Goal: Check status: Check status

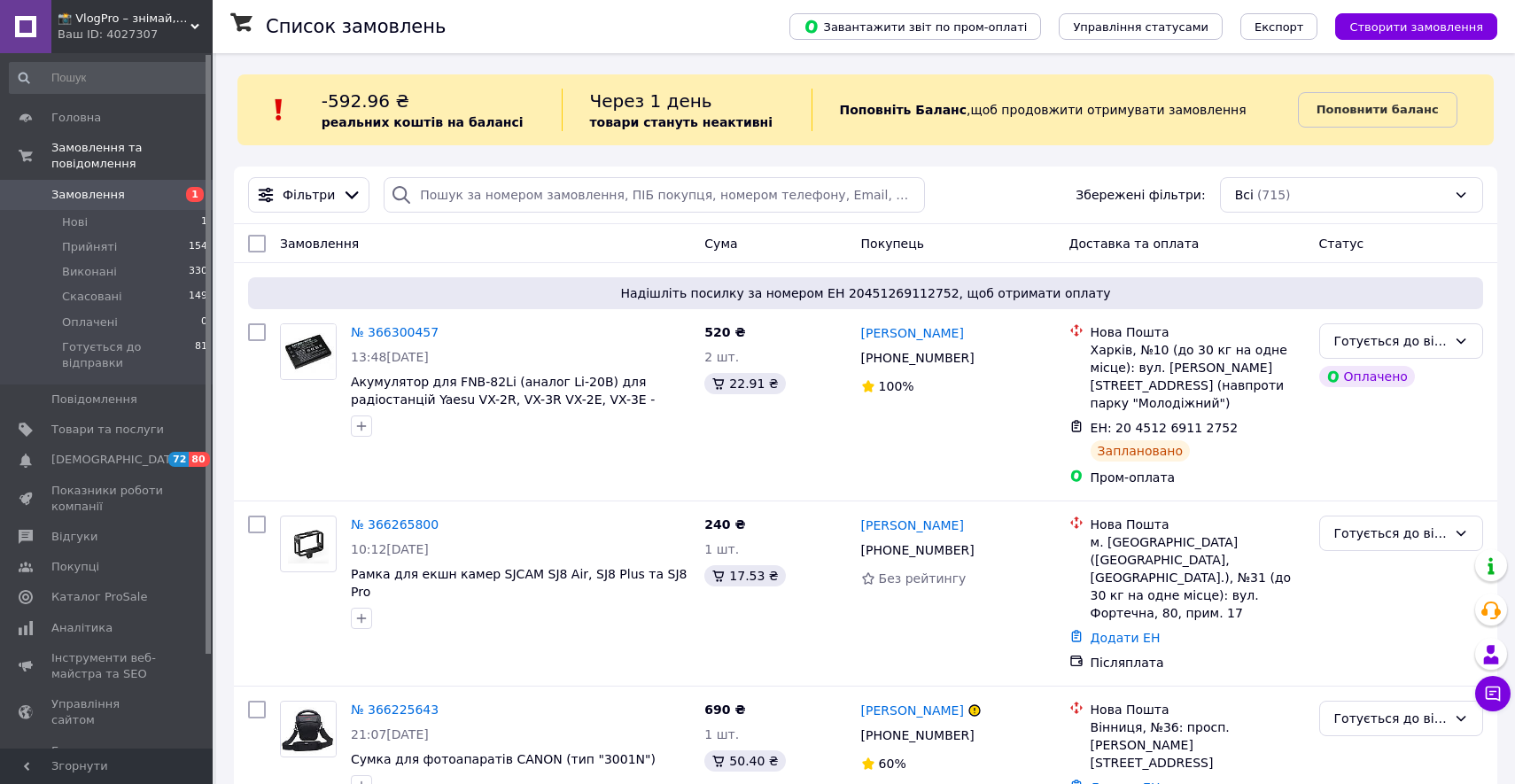
click at [142, 205] on link "Замовлення 1" at bounding box center [108, 194] width 218 height 31
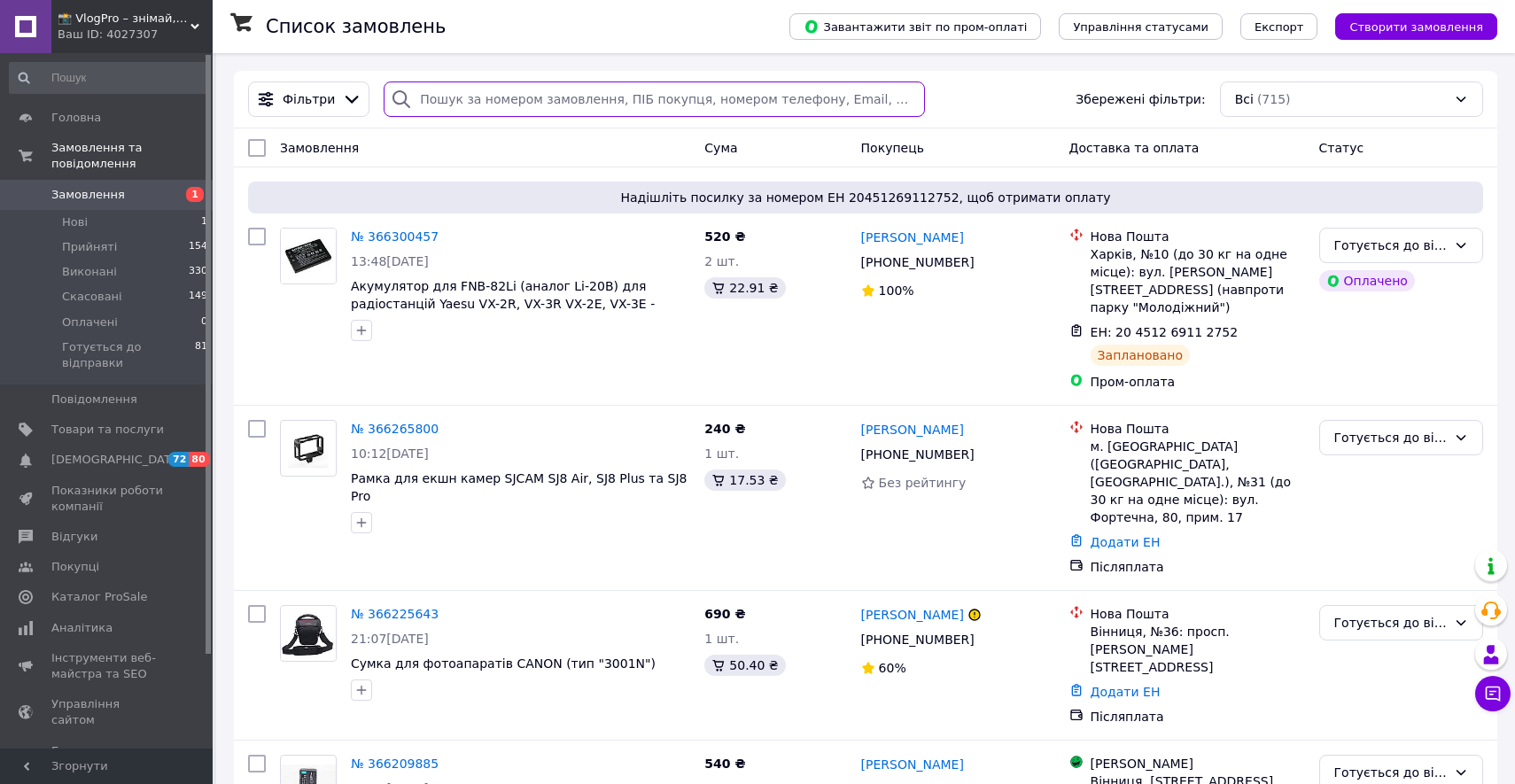
click at [478, 107] on input "search" at bounding box center [654, 99] width 542 height 35
paste input "+380637941742"
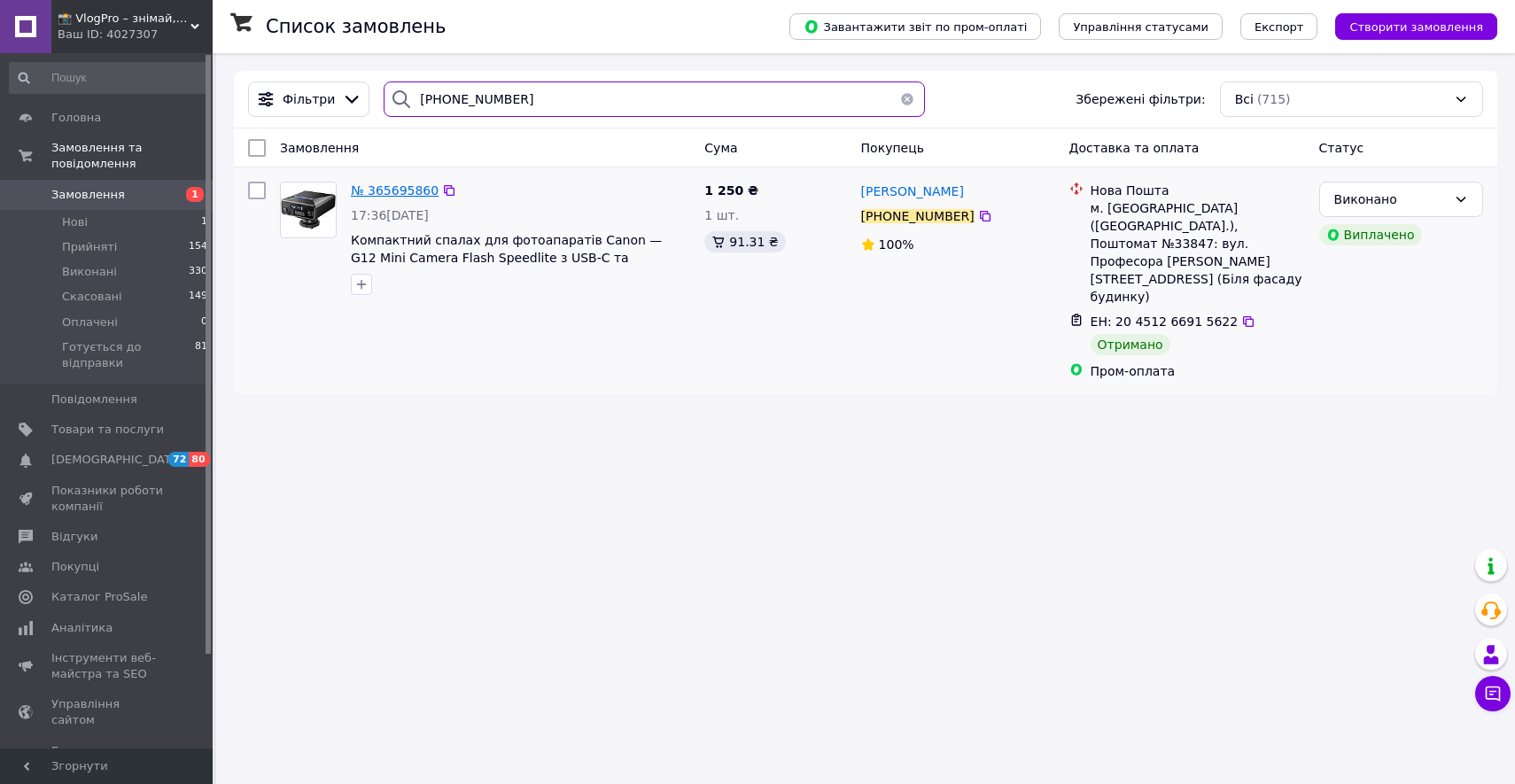
type input "+380637941742"
click at [419, 188] on span "№ 365695860" at bounding box center [394, 190] width 88 height 14
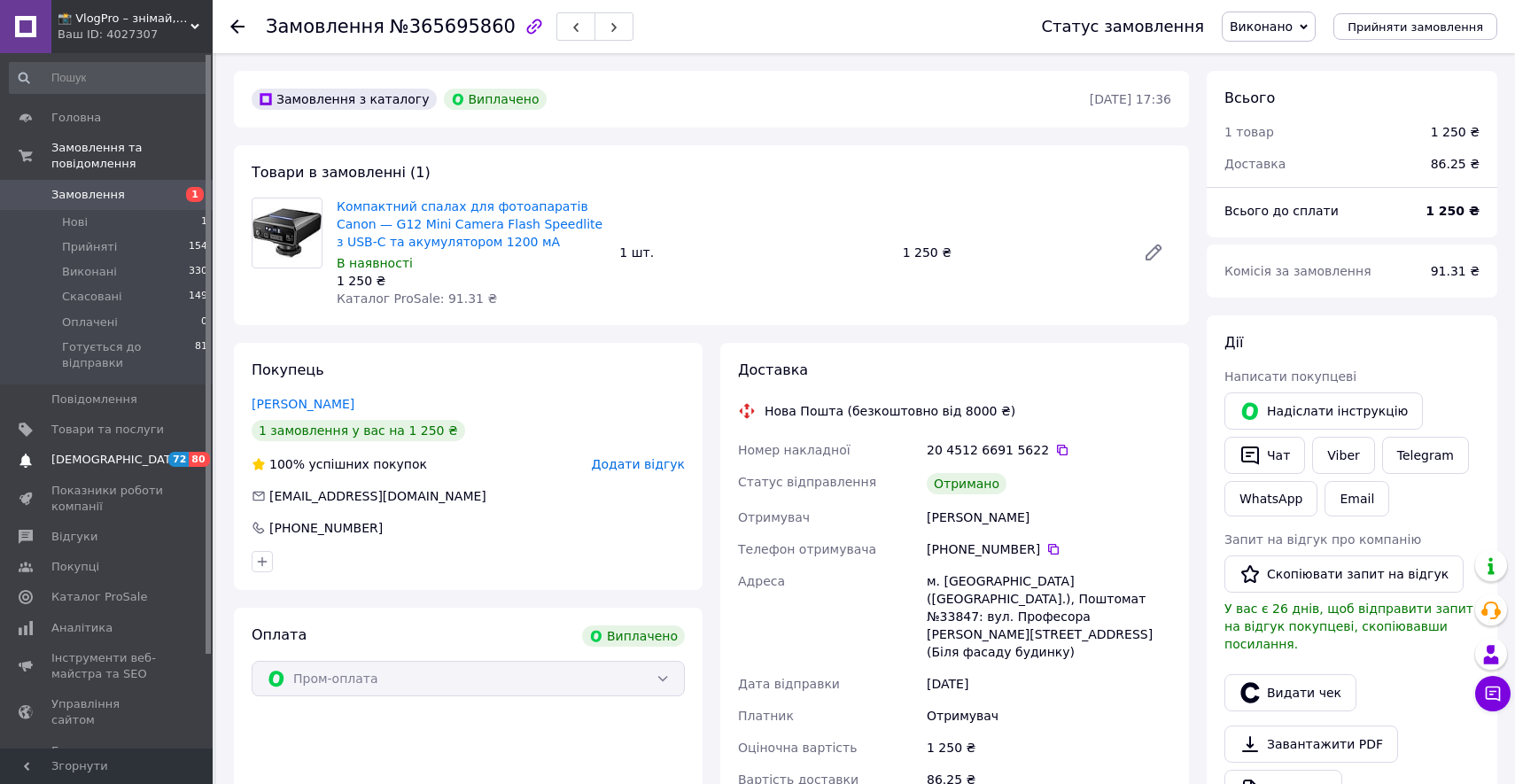
click at [144, 444] on link "Сповіщення 72 80" at bounding box center [108, 459] width 218 height 31
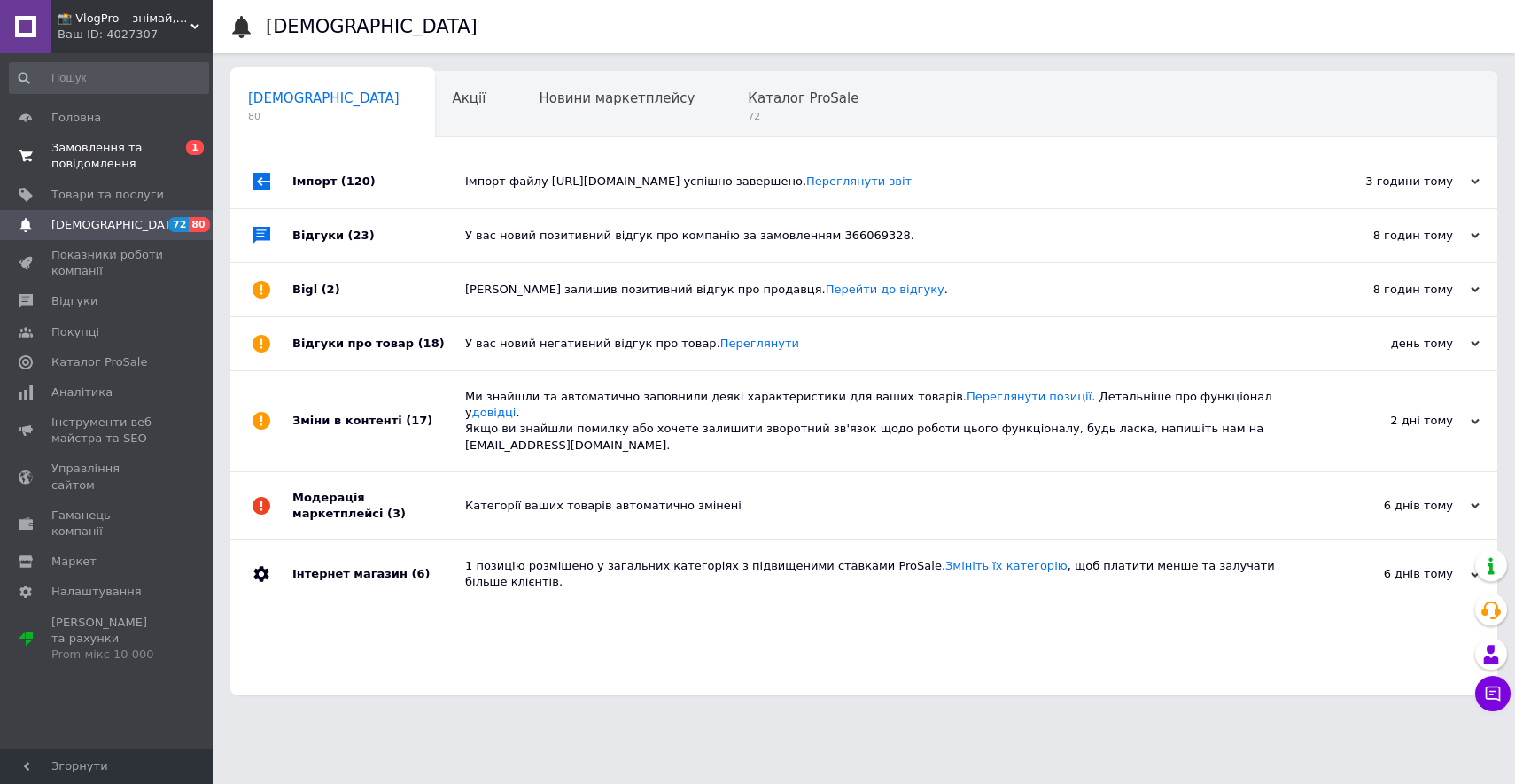
click at [135, 149] on span "Замовлення та повідомлення" at bounding box center [107, 156] width 113 height 31
